Goal: Task Accomplishment & Management: Manage account settings

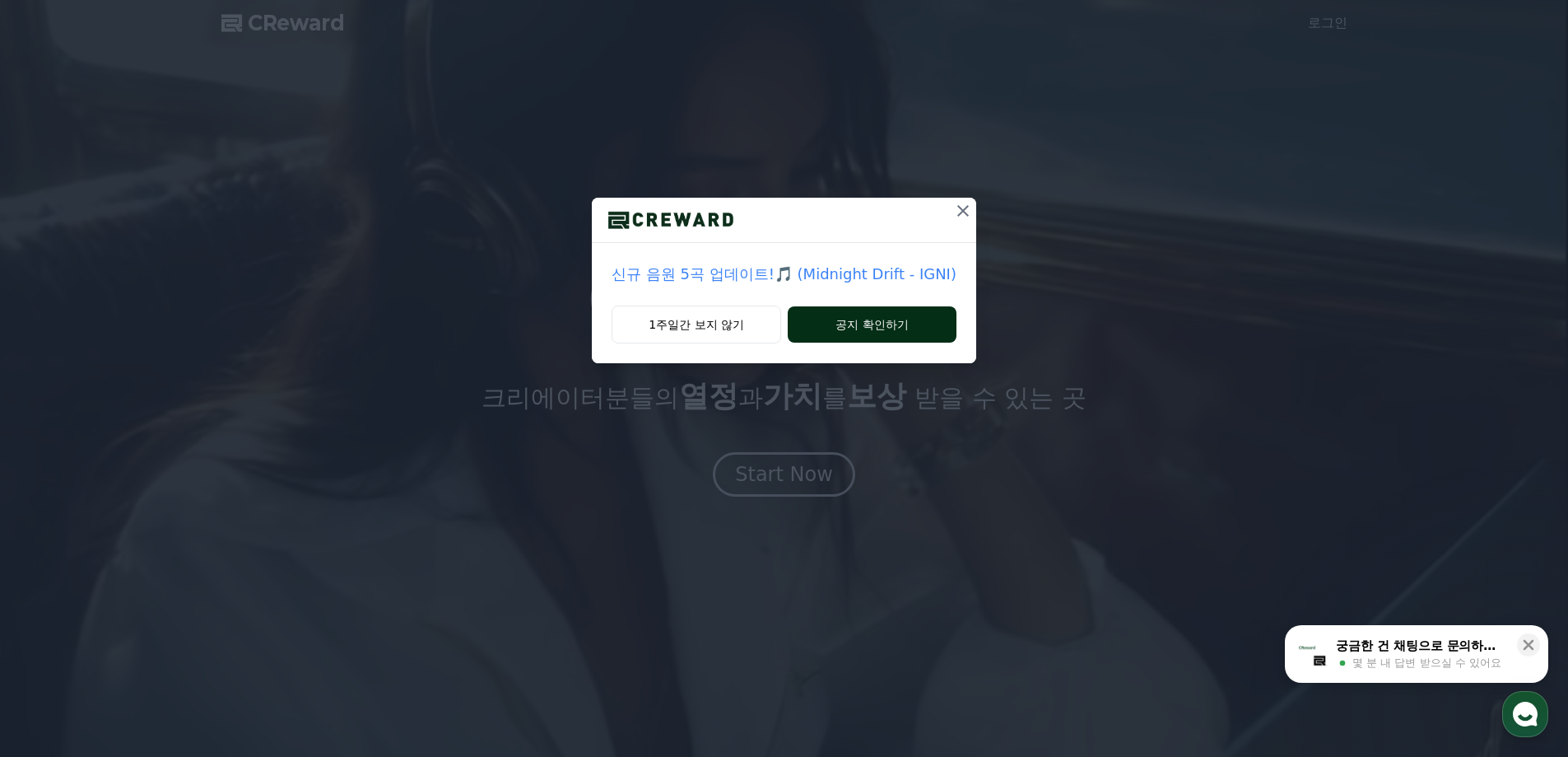
click at [819, 326] on button "공지 확인하기" at bounding box center [873, 324] width 169 height 36
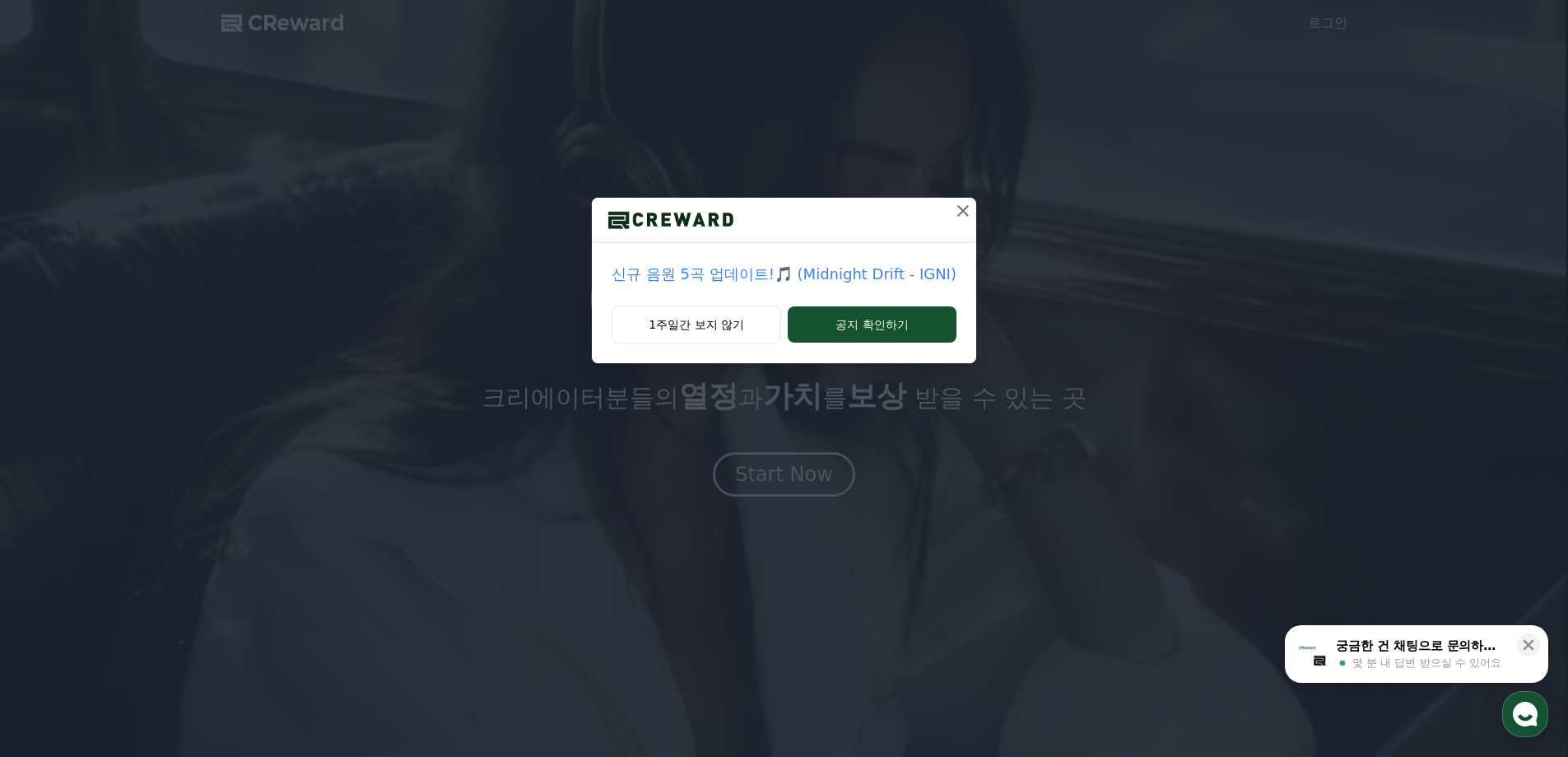
click at [962, 203] on icon at bounding box center [963, 211] width 19 height 19
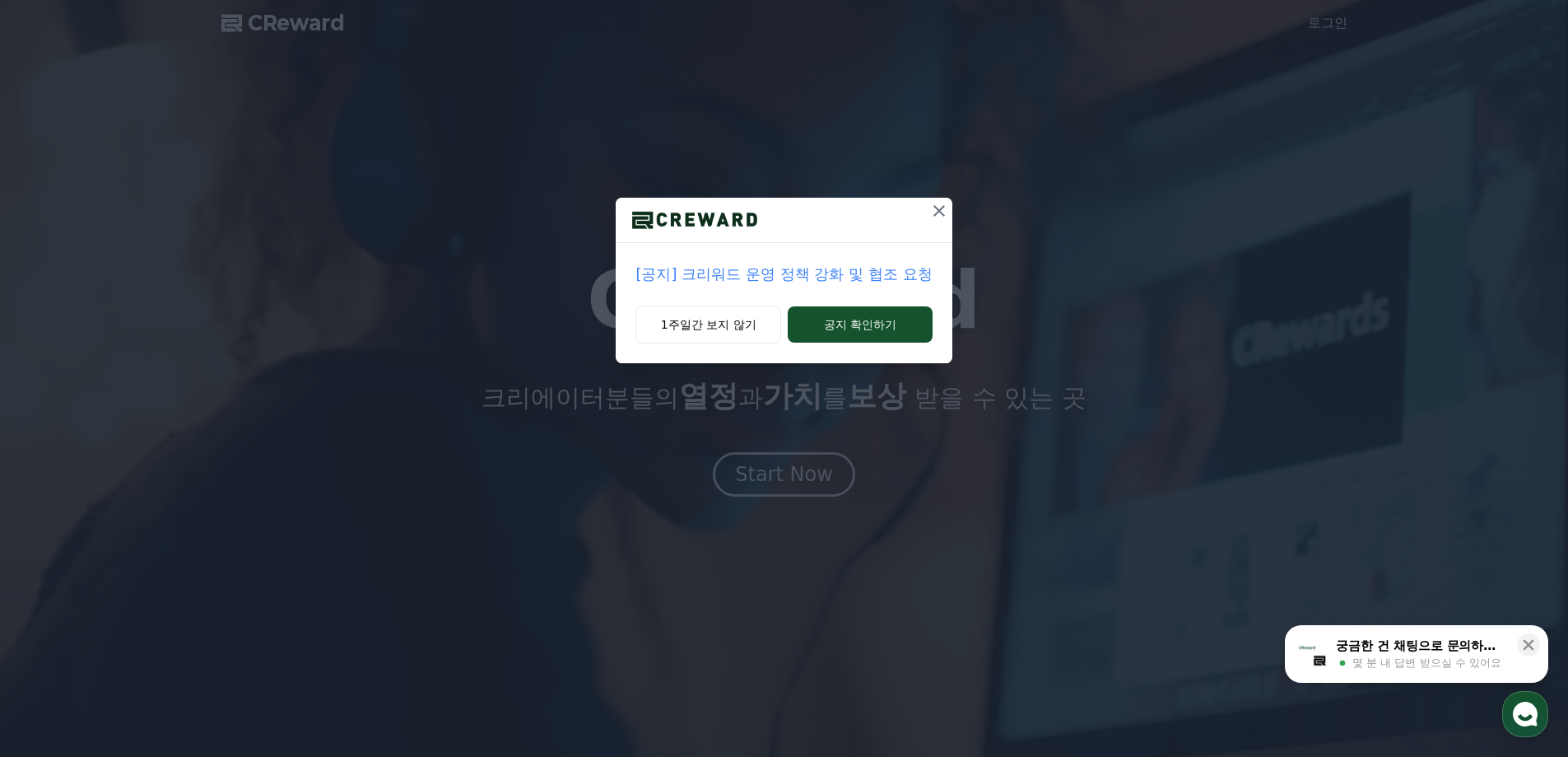
click at [942, 208] on icon at bounding box center [940, 211] width 12 height 12
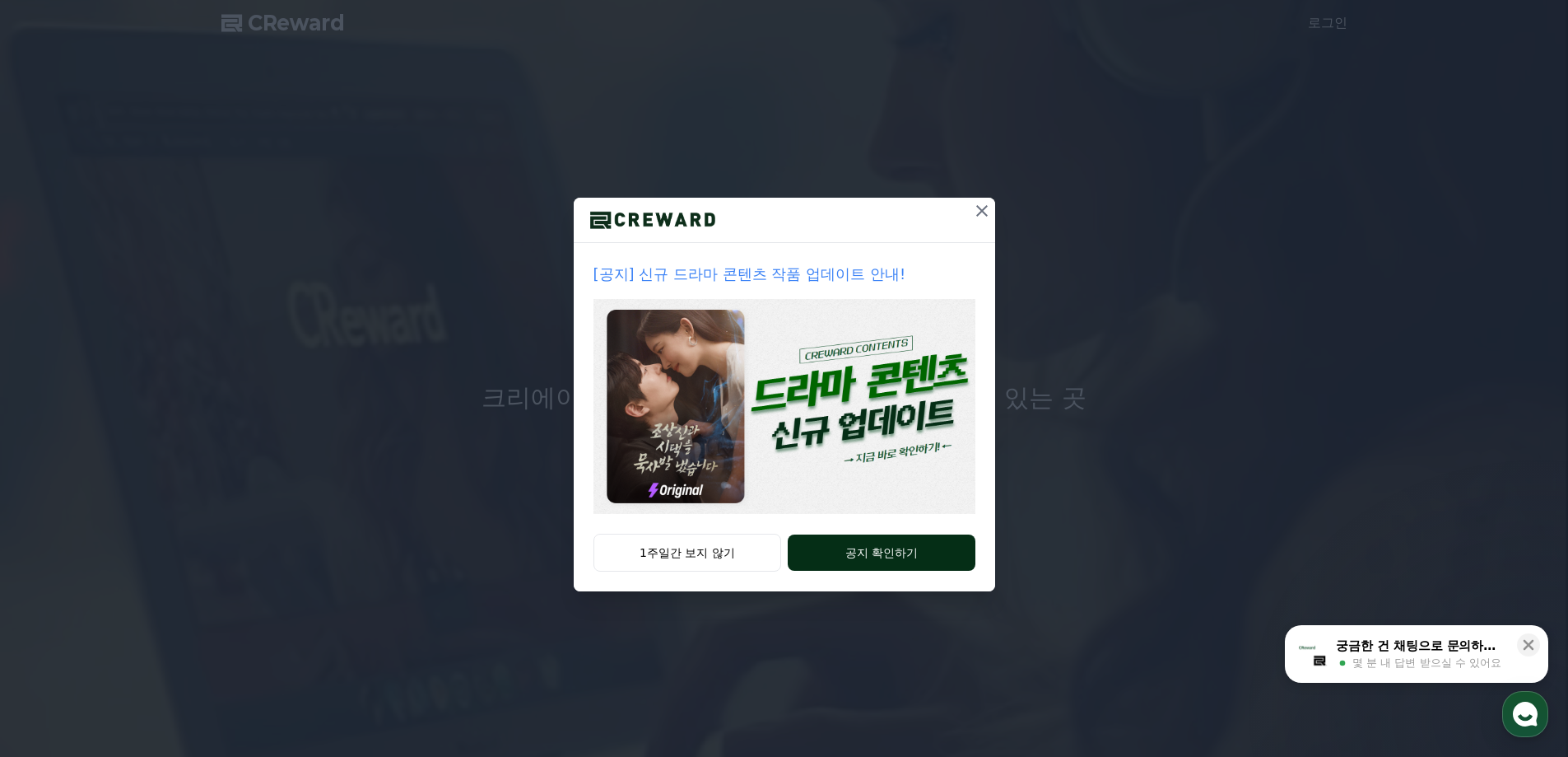
click at [901, 560] on button "공지 확인하기" at bounding box center [881, 552] width 187 height 36
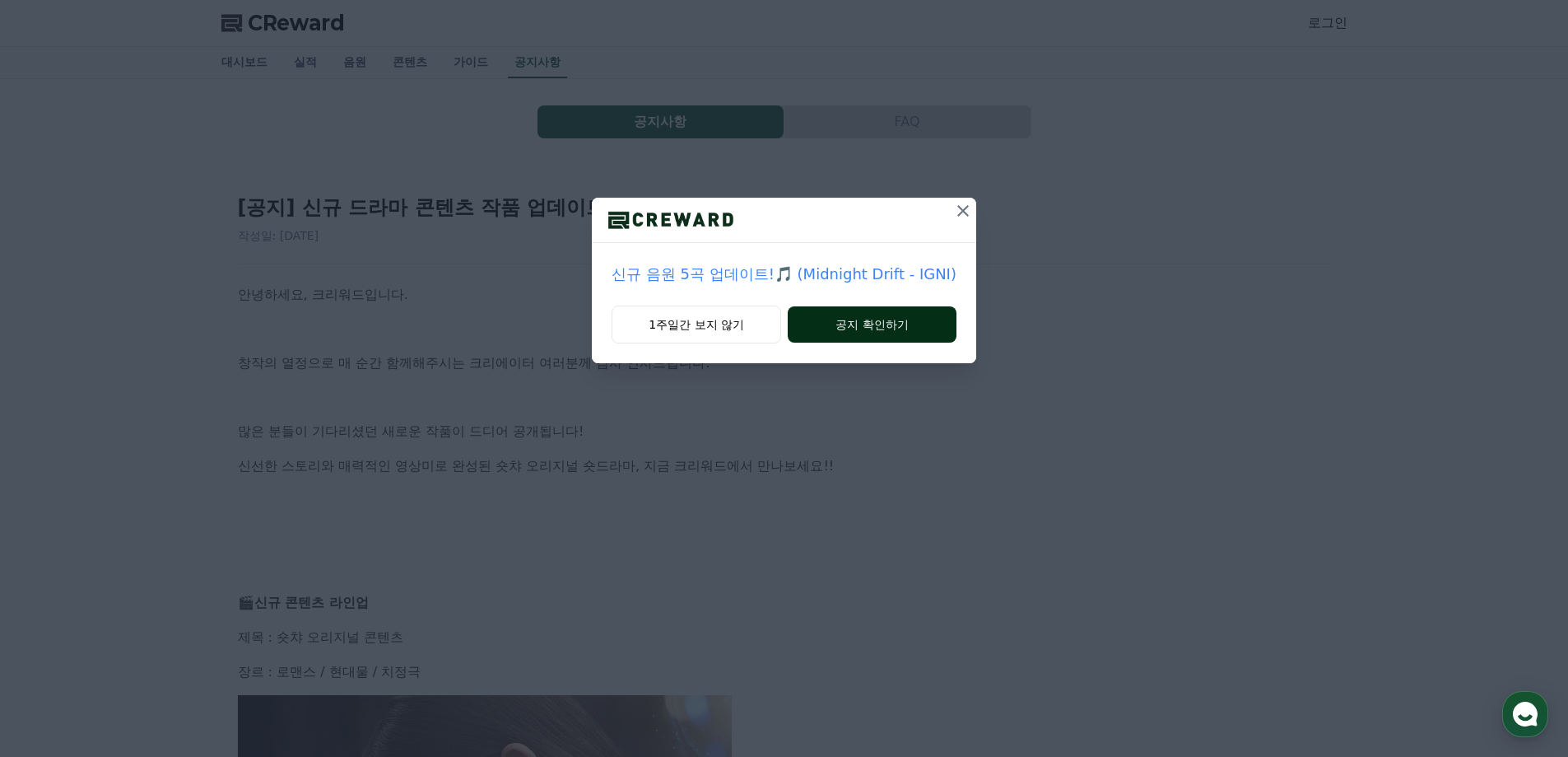
click at [847, 330] on button "공지 확인하기" at bounding box center [873, 324] width 169 height 36
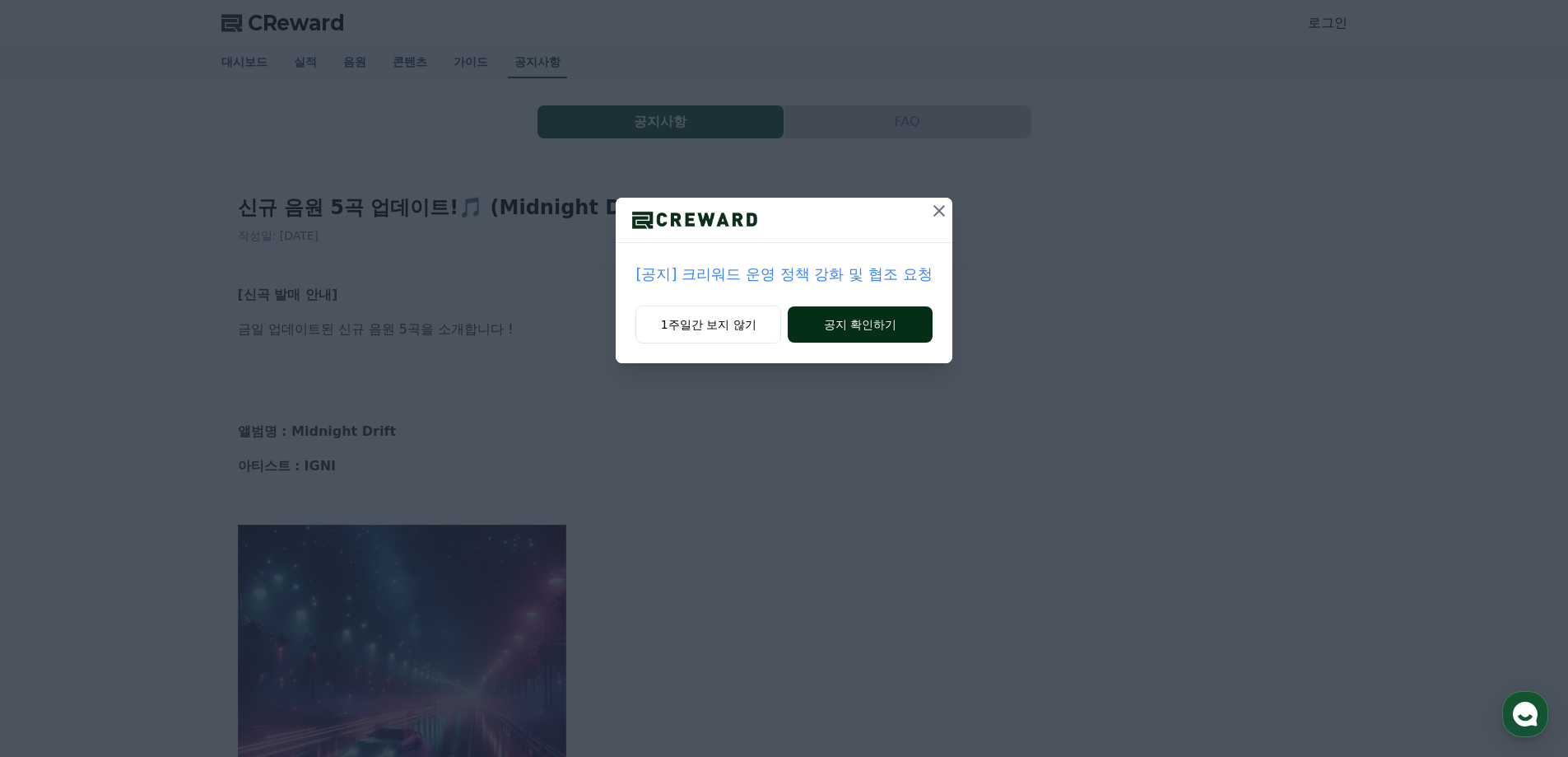
click at [841, 324] on button "공지 확인하기" at bounding box center [860, 324] width 144 height 36
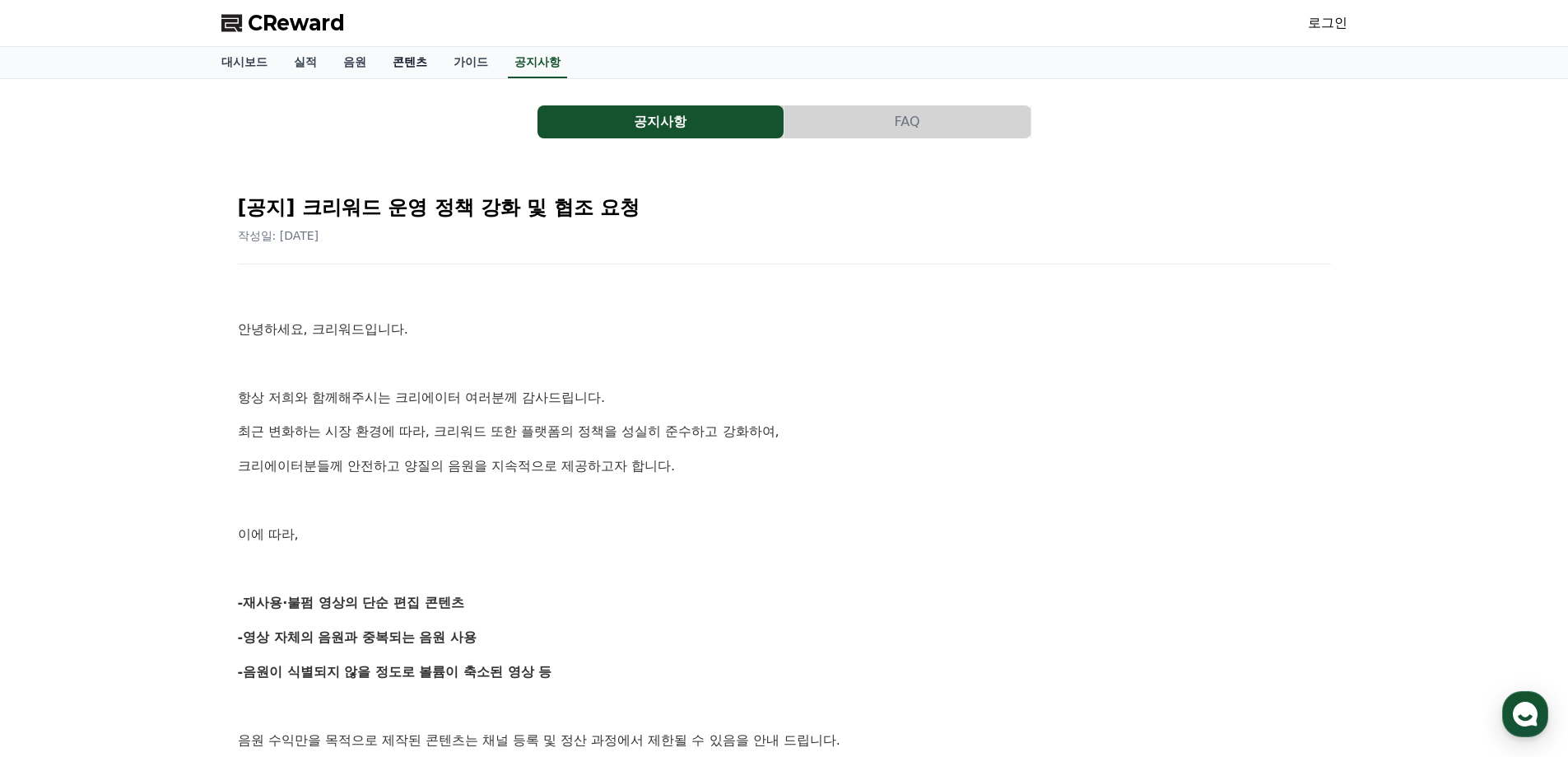
click at [405, 64] on link "콘텐츠" at bounding box center [410, 62] width 61 height 31
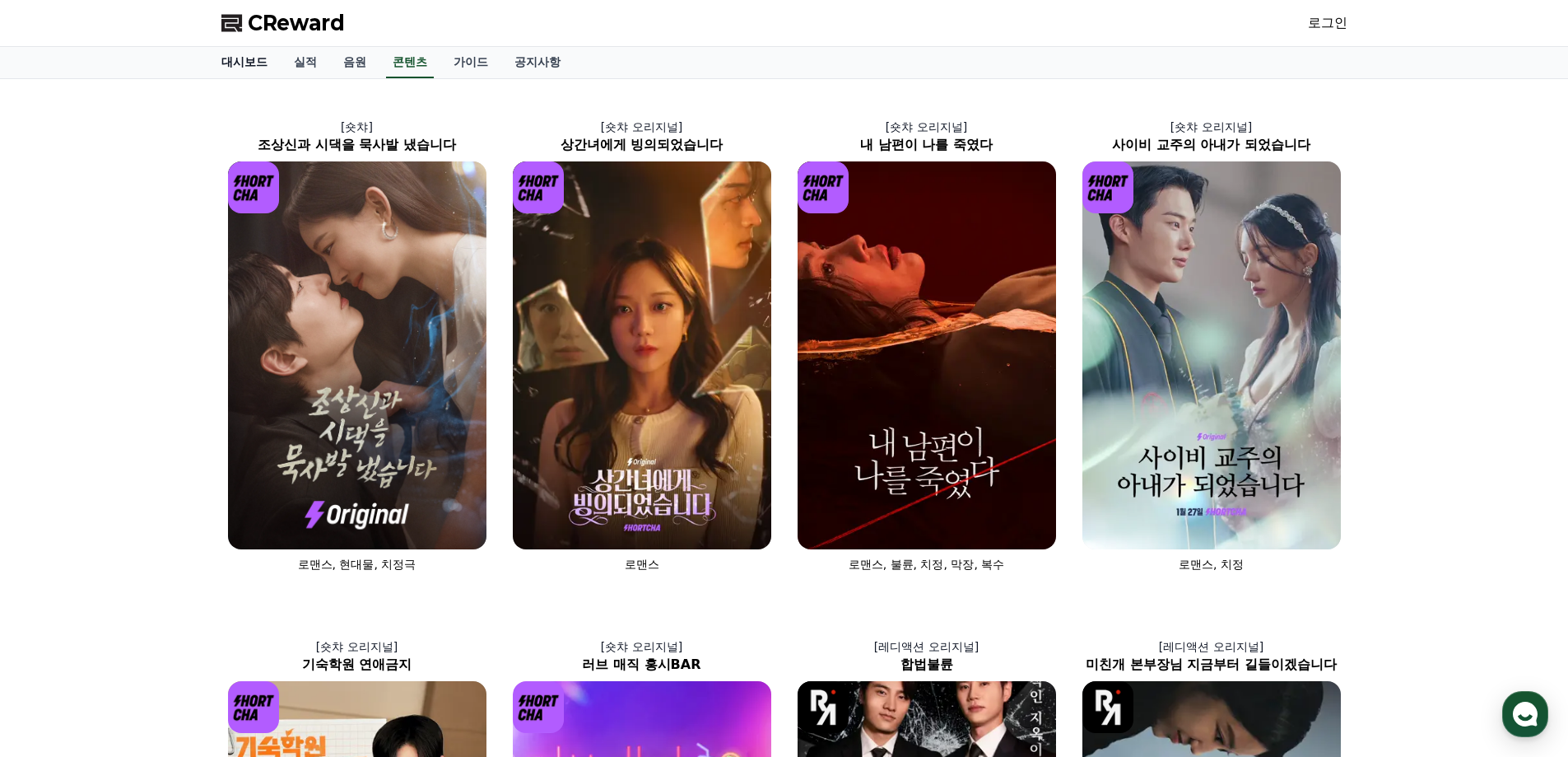
click at [253, 66] on link "대시보드" at bounding box center [244, 62] width 72 height 31
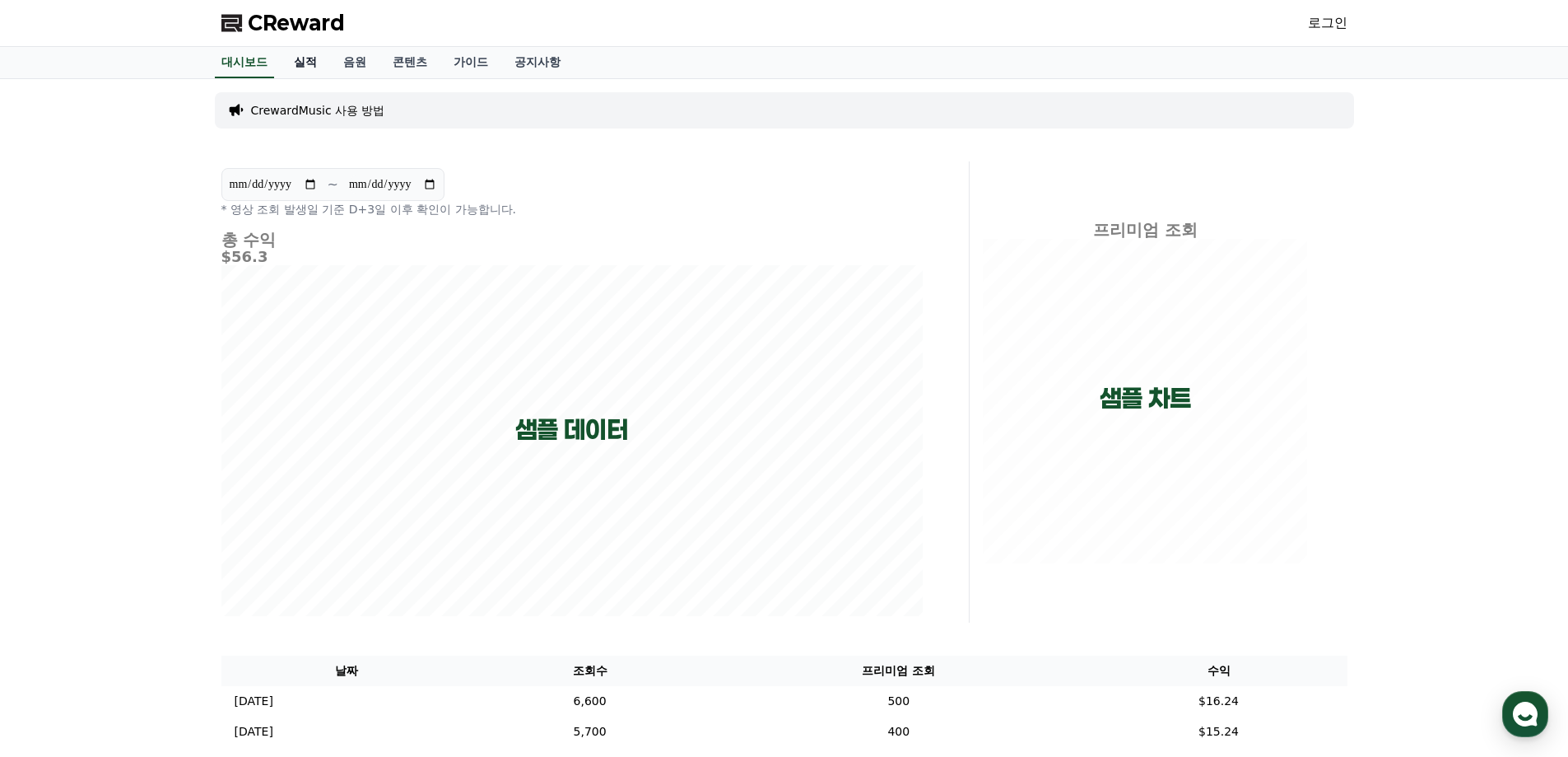
click at [305, 54] on link "실적" at bounding box center [305, 62] width 50 height 31
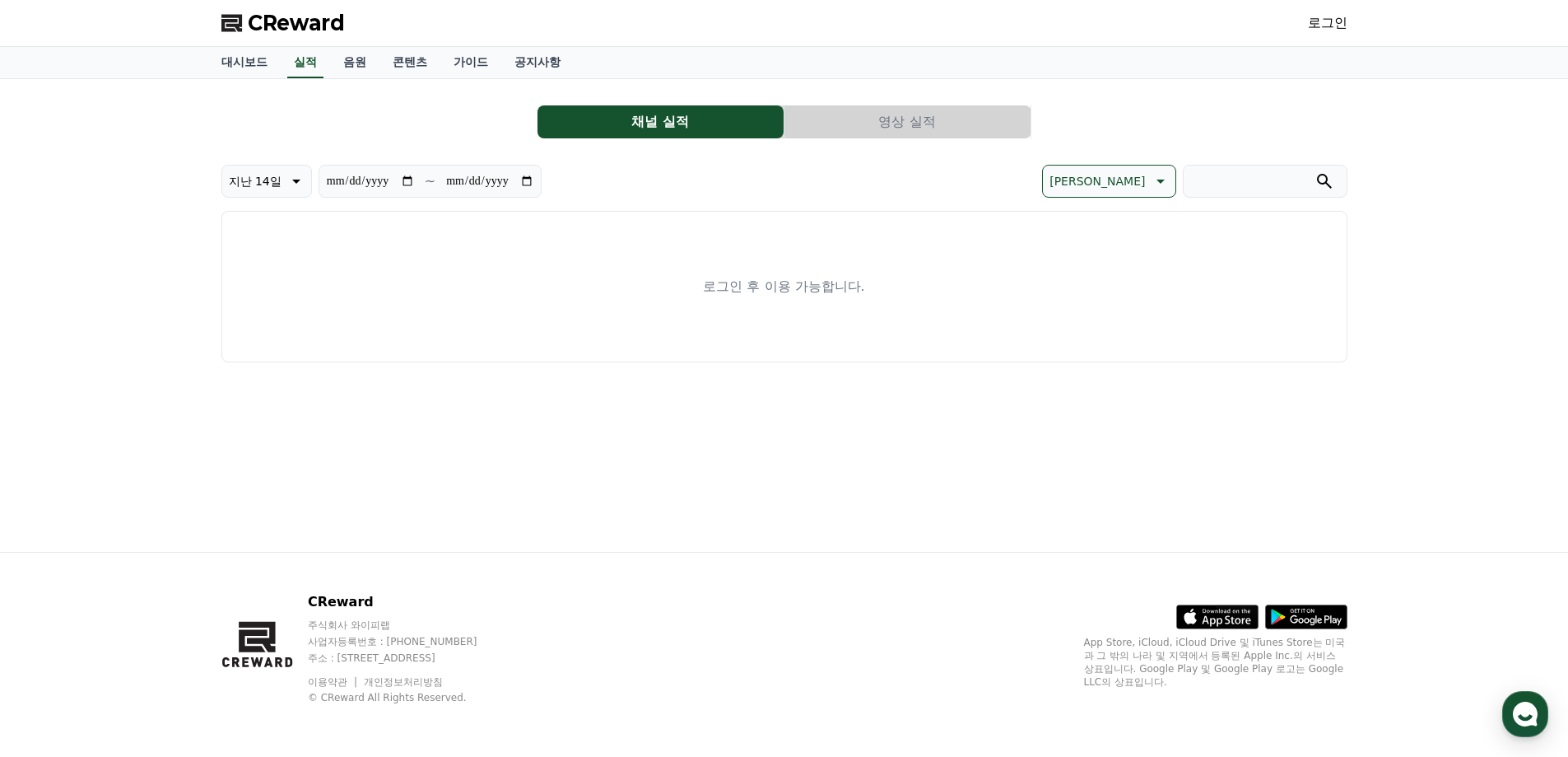
click at [933, 117] on button "영상 실적" at bounding box center [908, 122] width 246 height 33
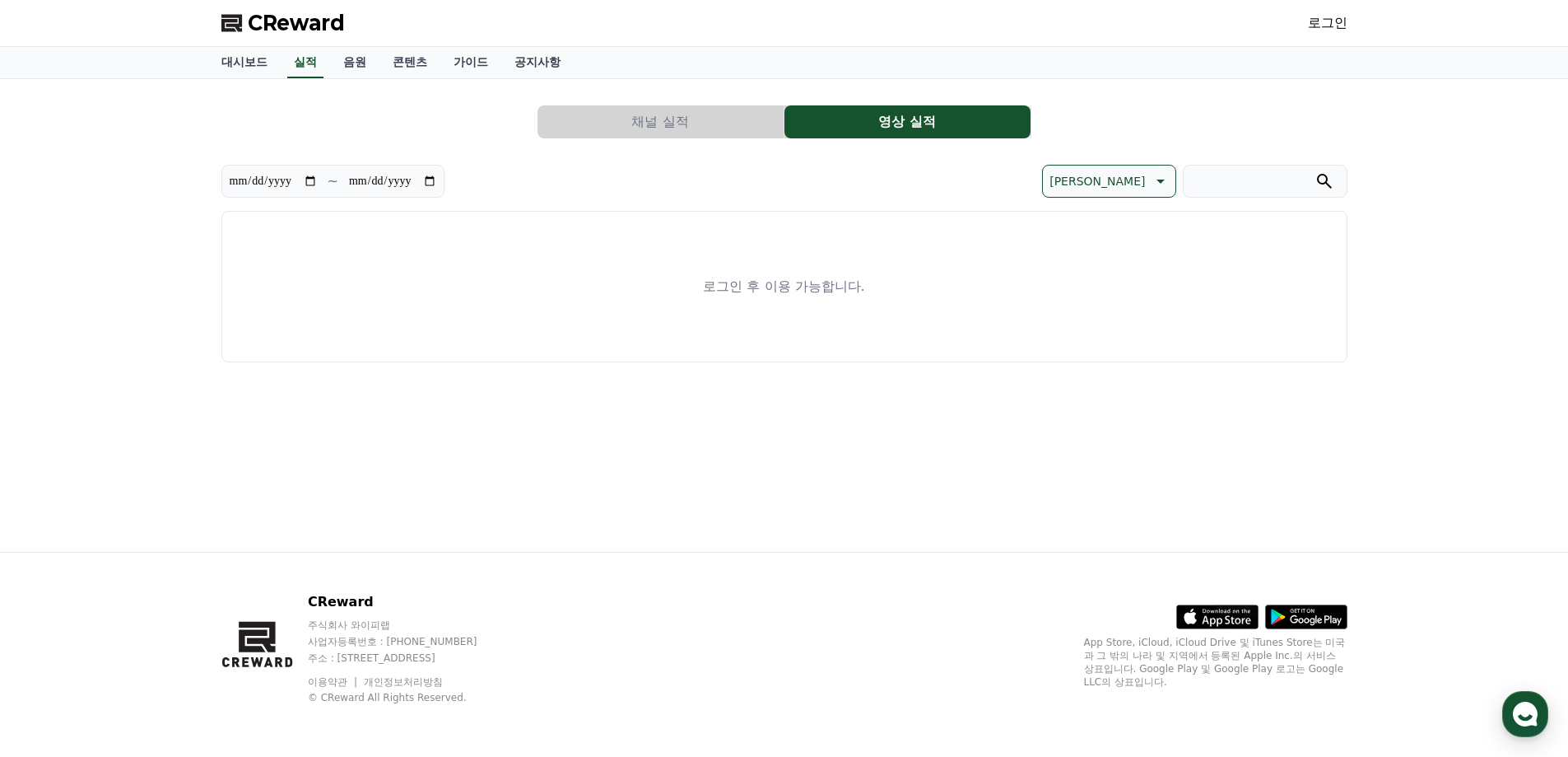
click at [704, 115] on button "채널 실적" at bounding box center [660, 122] width 246 height 33
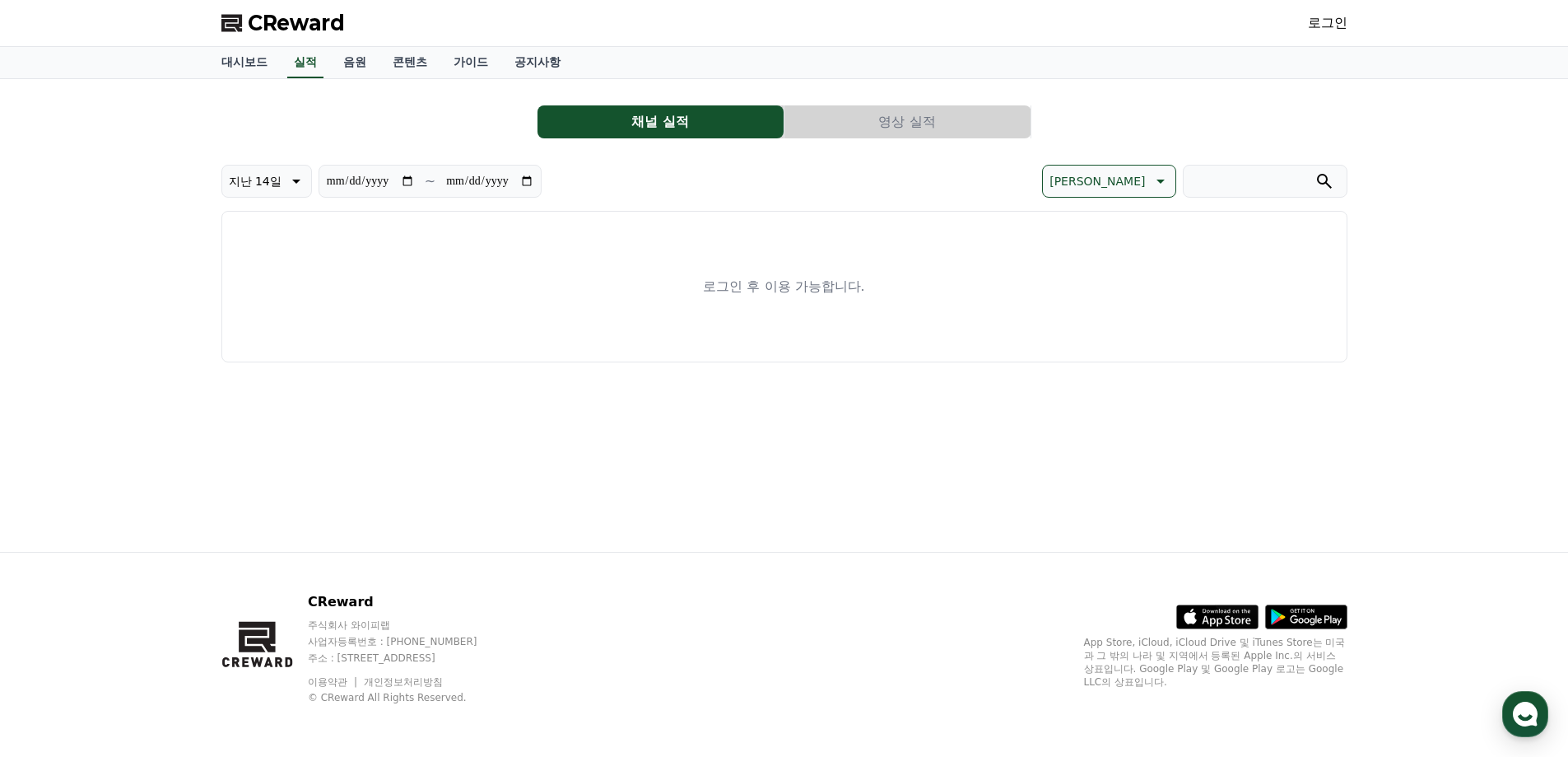
click at [1326, 23] on link "로그인" at bounding box center [1328, 23] width 40 height 19
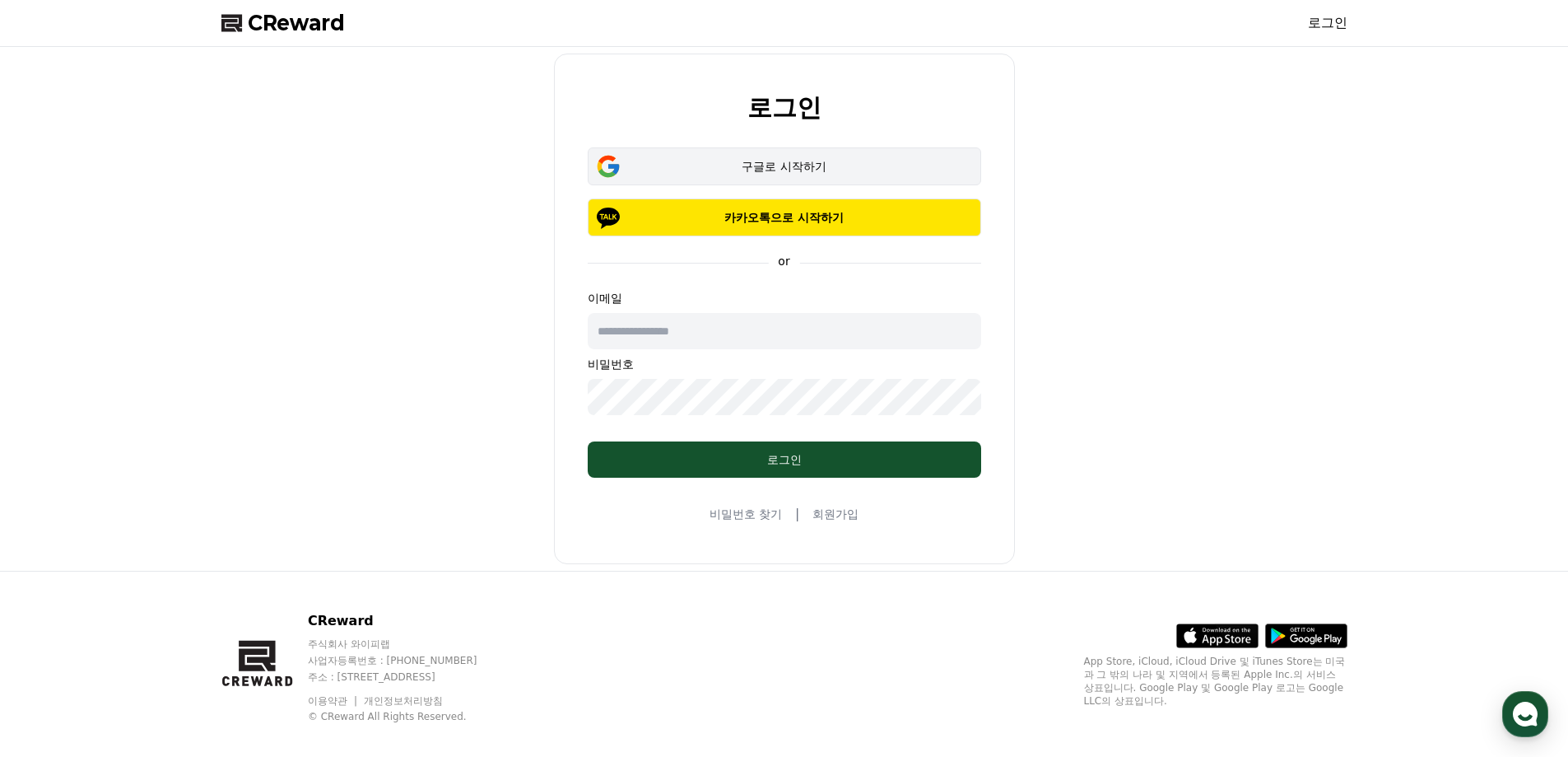
click at [741, 160] on div "구글로 시작하기" at bounding box center [785, 166] width 346 height 17
